Goal: Information Seeking & Learning: Learn about a topic

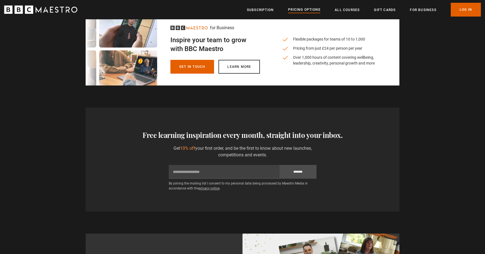
scroll to position [202, 0]
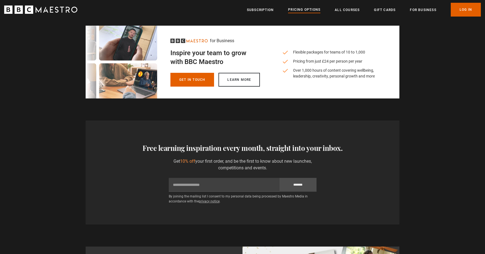
click at [346, 13] on ul "Subscription Pricing Options All Courses Gift Cards For business Already have a…" at bounding box center [364, 10] width 234 height 14
click at [347, 10] on link "All Courses" at bounding box center [347, 10] width 25 height 6
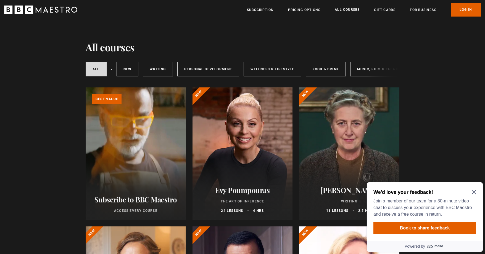
click at [473, 192] on icon "Close Maze Prompt" at bounding box center [474, 193] width 4 height 4
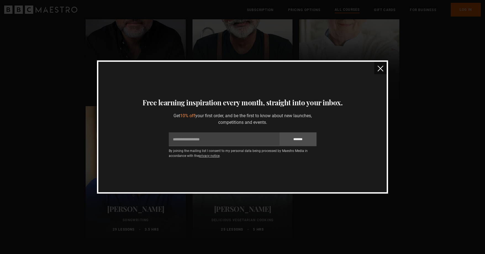
scroll to position [2007, 0]
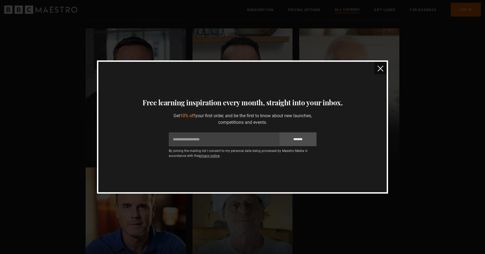
click at [384, 68] on button "close" at bounding box center [380, 68] width 12 height 12
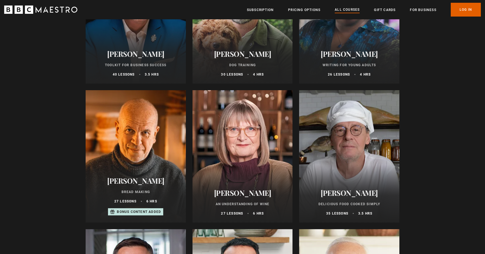
scroll to position [1838, 0]
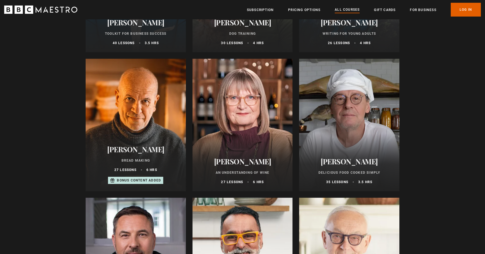
click at [357, 166] on h2 "Marco Pierre White" at bounding box center [349, 161] width 87 height 9
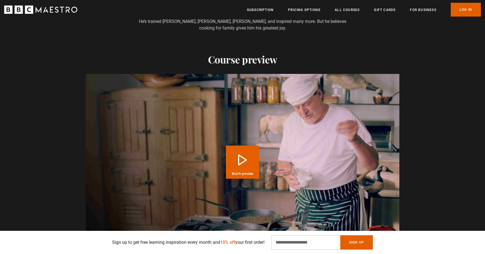
scroll to position [570, 0]
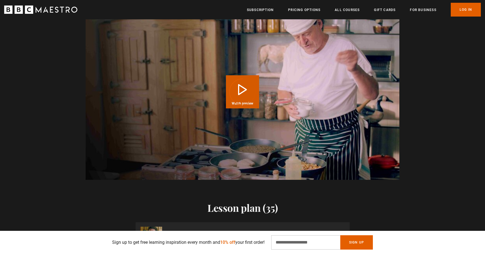
click at [252, 88] on div "Video Player is loading." at bounding box center [243, 92] width 28 height 28
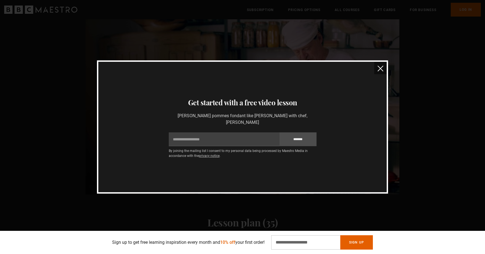
scroll to position [556, 0]
click at [380, 72] on img "close" at bounding box center [380, 69] width 6 height 6
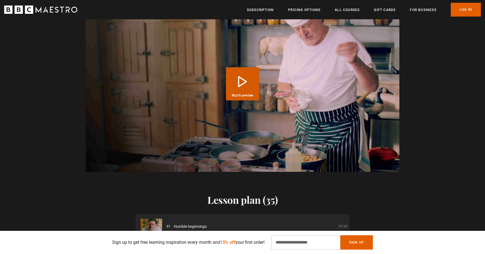
scroll to position [0, 289]
click at [233, 79] on div "Video Player is loading." at bounding box center [243, 84] width 28 height 28
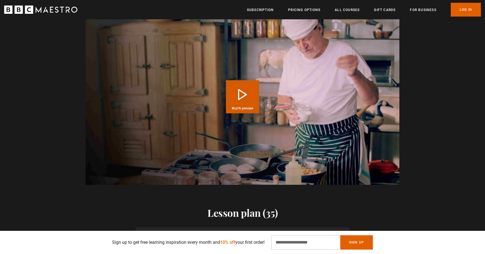
scroll to position [552, 0]
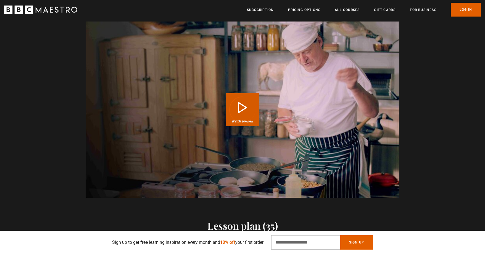
click at [245, 108] on div "Video Player is loading." at bounding box center [243, 110] width 28 height 28
click at [329, 116] on video "Video Player" at bounding box center [243, 110] width 314 height 176
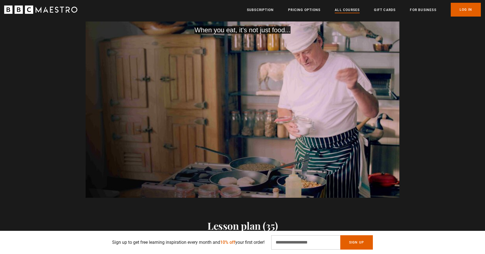
scroll to position [0, 506]
click at [348, 11] on link "All Courses" at bounding box center [347, 10] width 25 height 6
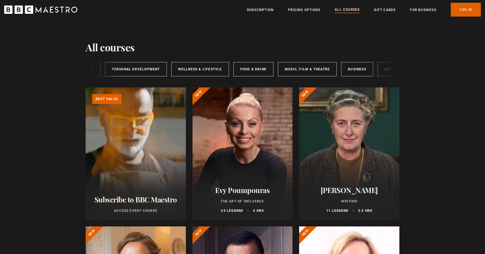
scroll to position [0, 92]
click at [376, 69] on link "Art & Design" at bounding box center [377, 69] width 39 height 14
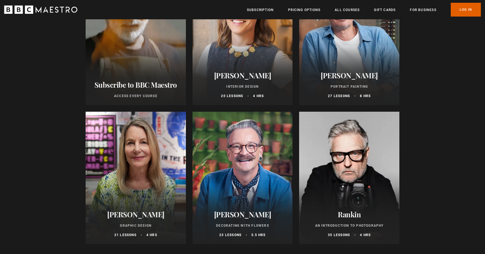
scroll to position [169, 0]
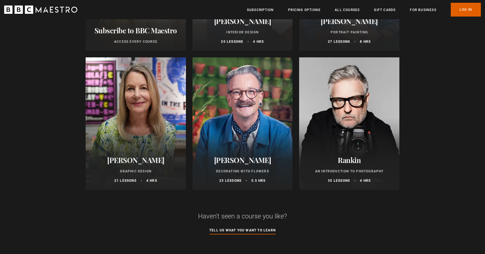
click at [156, 115] on div at bounding box center [136, 123] width 100 height 133
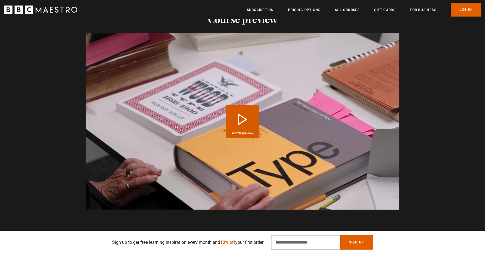
scroll to position [0, 145]
click at [239, 110] on div "Video Player is loading." at bounding box center [243, 122] width 28 height 28
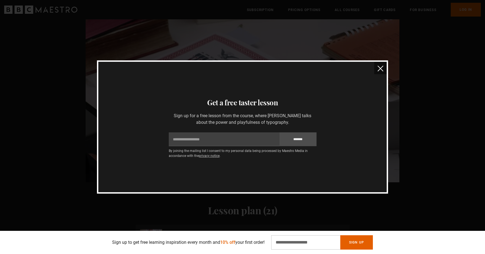
scroll to position [0, 217]
click at [382, 68] on img "close" at bounding box center [380, 69] width 6 height 6
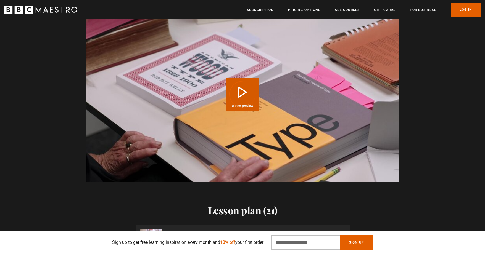
click at [232, 92] on div "Video Player is loading." at bounding box center [243, 95] width 28 height 28
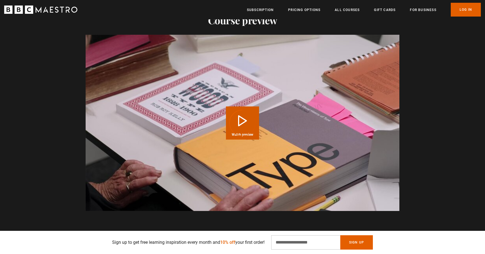
scroll to position [0, 362]
click at [242, 112] on div "Video Player is loading." at bounding box center [243, 123] width 28 height 28
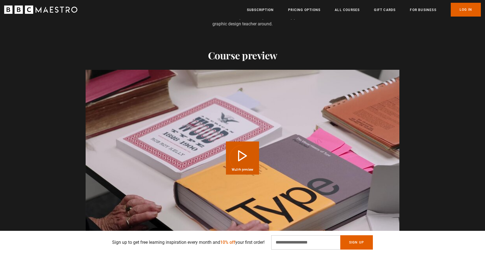
scroll to position [607, 0]
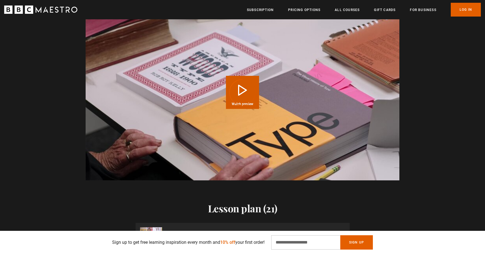
click at [245, 84] on div "Video Player is loading." at bounding box center [243, 93] width 28 height 28
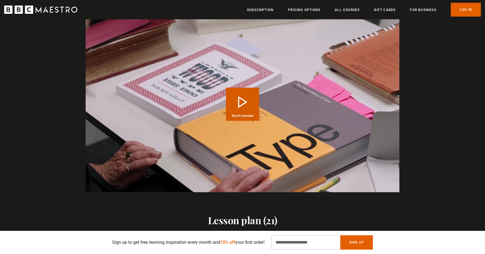
scroll to position [0, 868]
click at [236, 94] on div "Video Player is loading." at bounding box center [243, 105] width 28 height 28
drag, startPoint x: 235, startPoint y: 83, endPoint x: 240, endPoint y: 88, distance: 7.2
click at [237, 84] on video-js "Video Player is loading. Play Course overview for Graphic Design with Paula Sch…" at bounding box center [243, 104] width 314 height 176
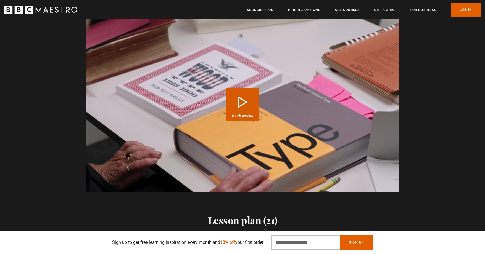
click at [243, 92] on div "Video Player is loading." at bounding box center [243, 105] width 28 height 28
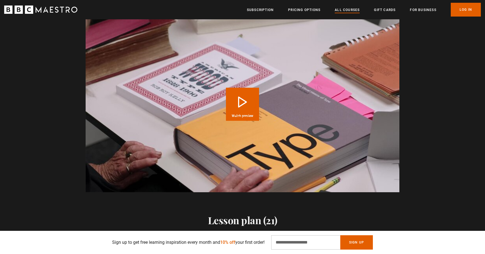
click at [355, 12] on link "All Courses" at bounding box center [347, 10] width 25 height 6
